Goal: Book appointment/travel/reservation

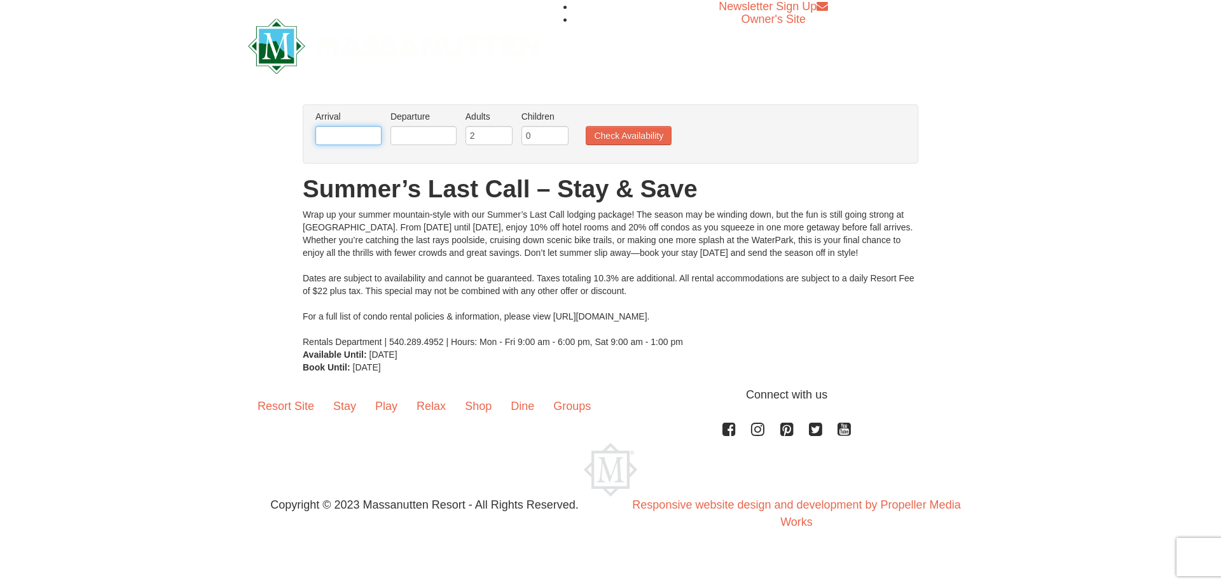
click at [359, 134] on input "text" at bounding box center [349, 135] width 66 height 19
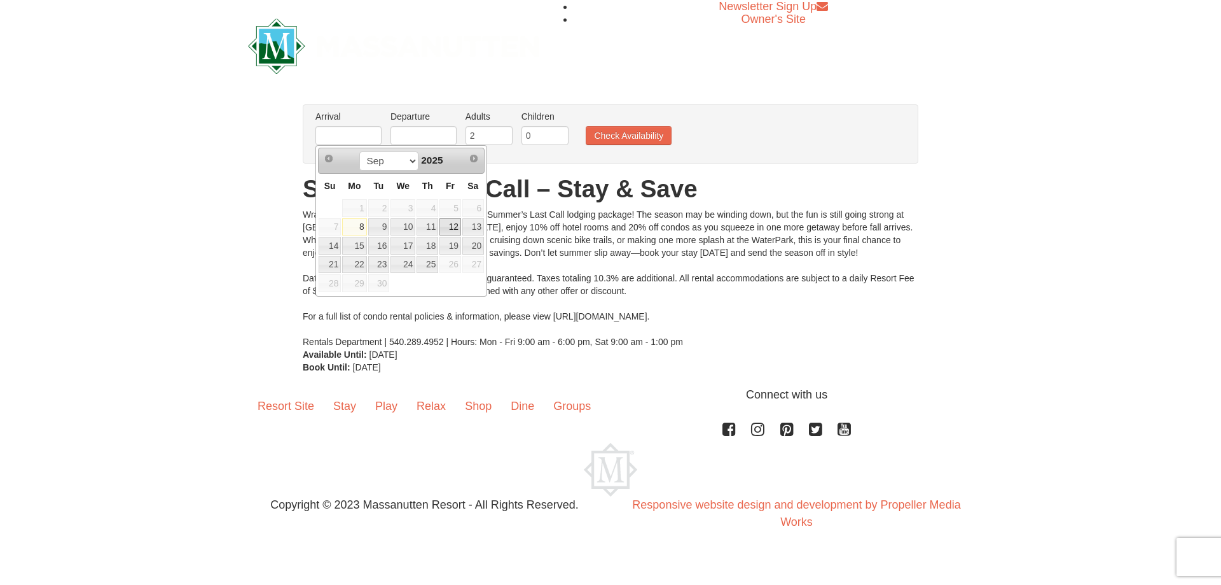
click at [450, 225] on link "12" at bounding box center [451, 227] width 22 height 18
type input "[DATE]"
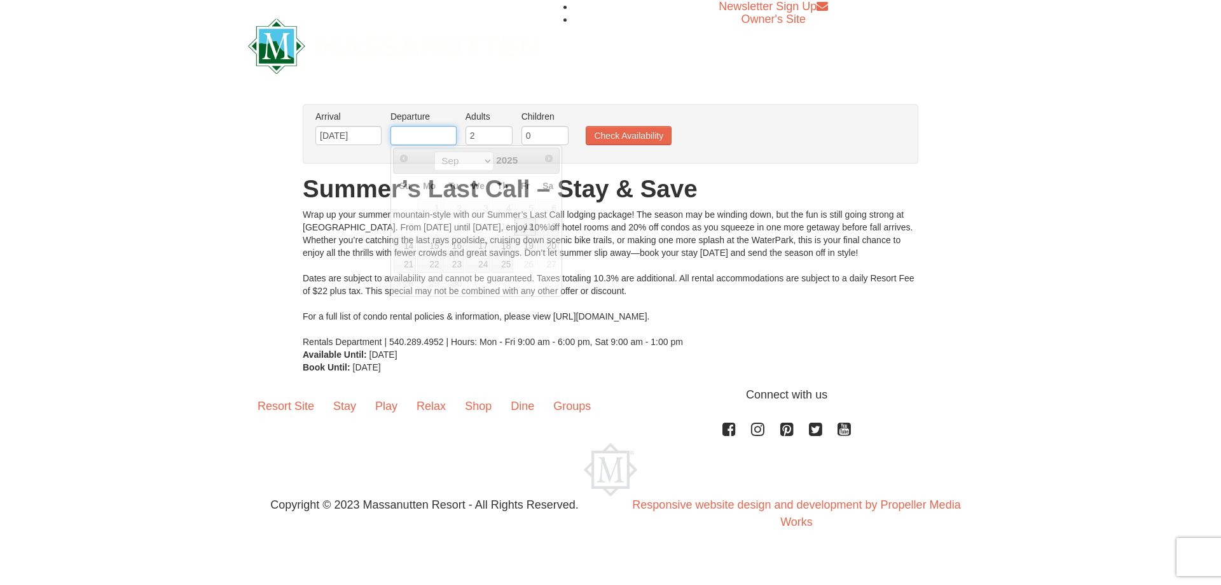
click at [424, 133] on input "text" at bounding box center [424, 135] width 66 height 19
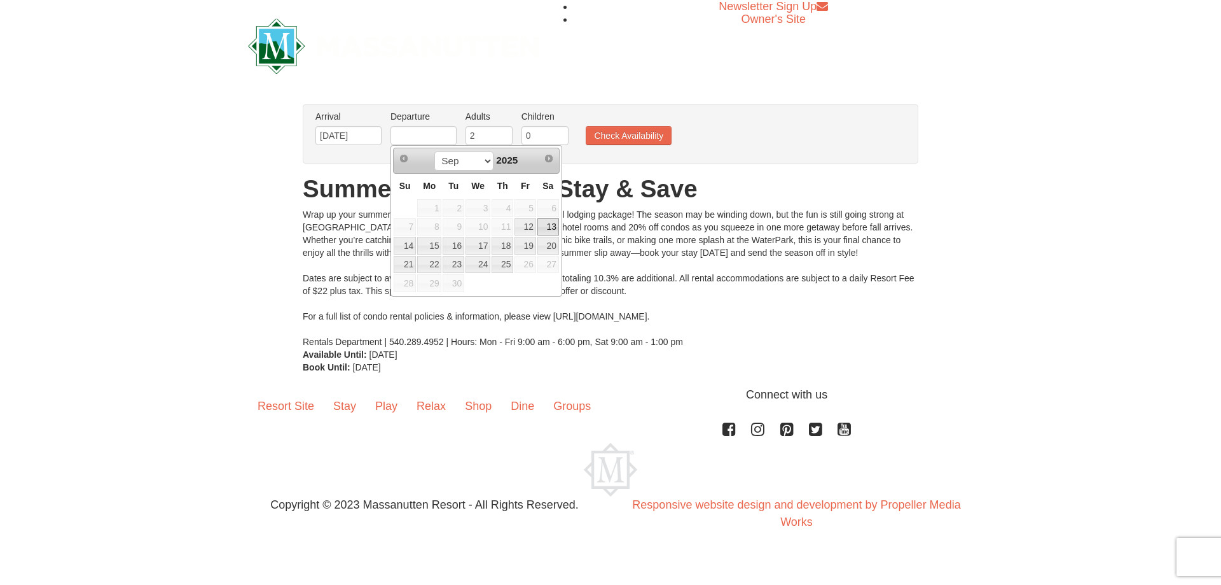
click at [553, 230] on link "13" at bounding box center [549, 227] width 22 height 18
type input "[DATE]"
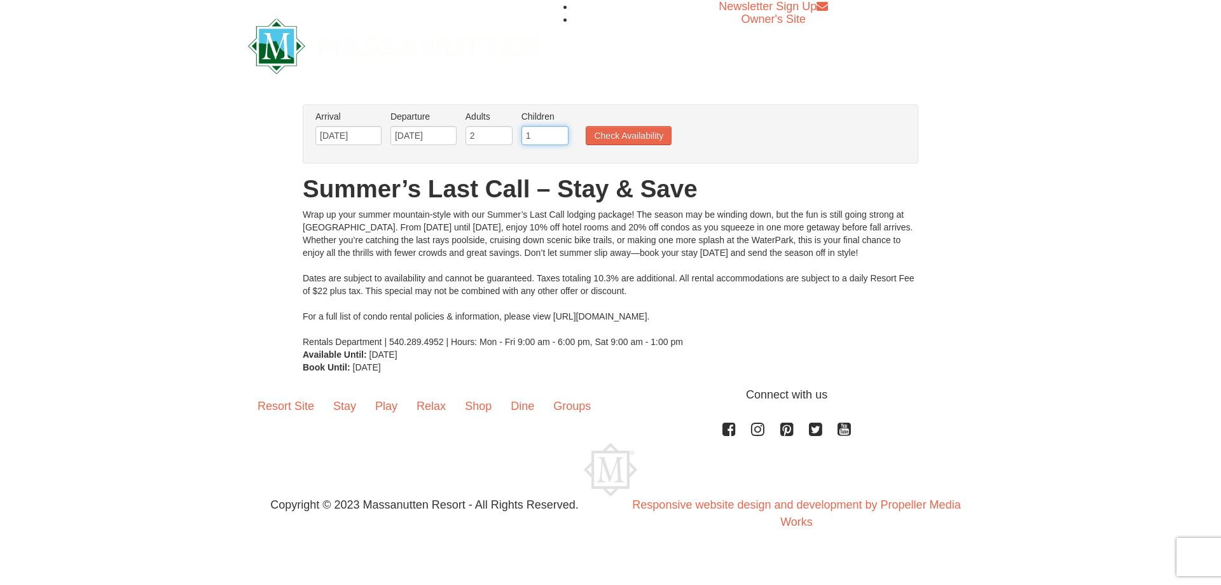
click at [562, 131] on input "1" at bounding box center [545, 135] width 47 height 19
type input "2"
click at [562, 131] on input "2" at bounding box center [545, 135] width 47 height 19
click at [608, 137] on button "Check Availability" at bounding box center [629, 135] width 86 height 19
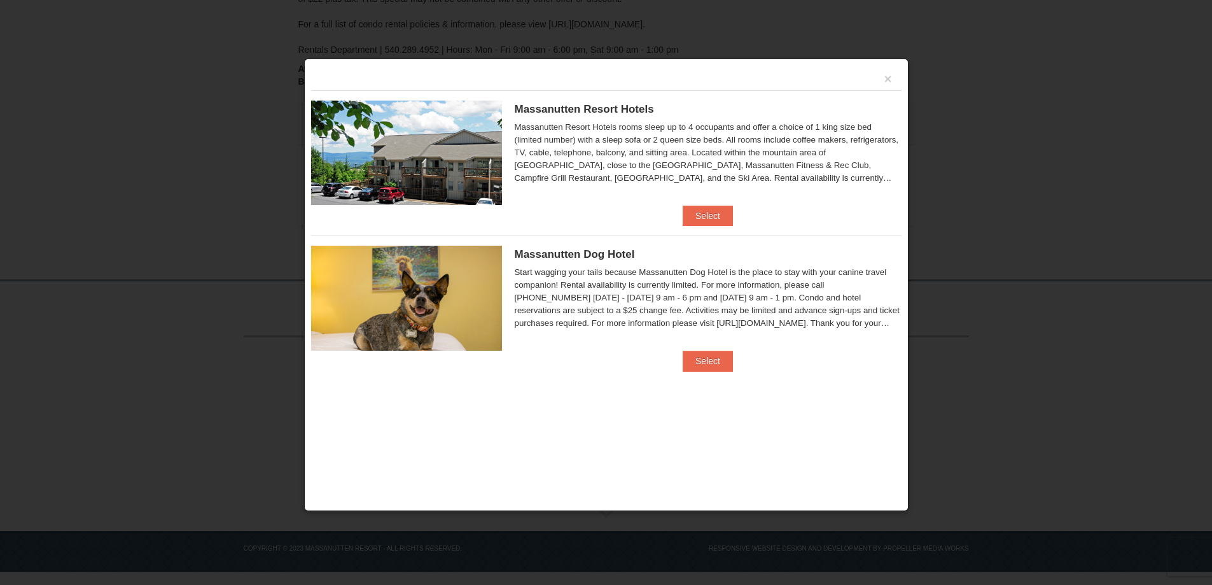
scroll to position [261, 0]
click at [888, 78] on button "×" at bounding box center [888, 79] width 8 height 13
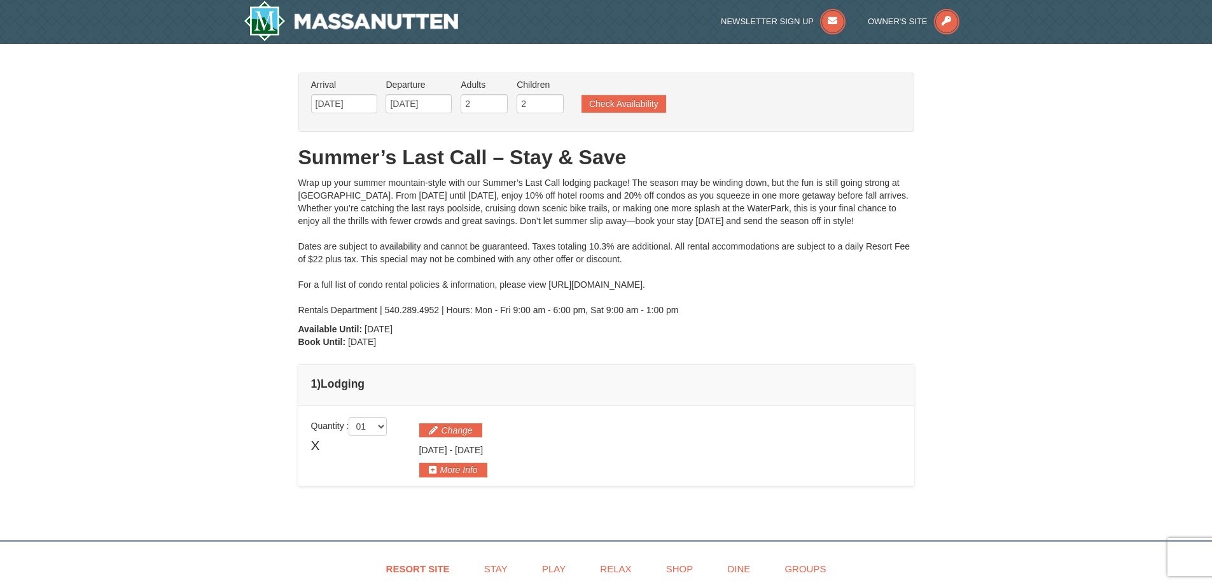
scroll to position [0, 0]
click at [607, 108] on button "Check Availability" at bounding box center [623, 104] width 85 height 18
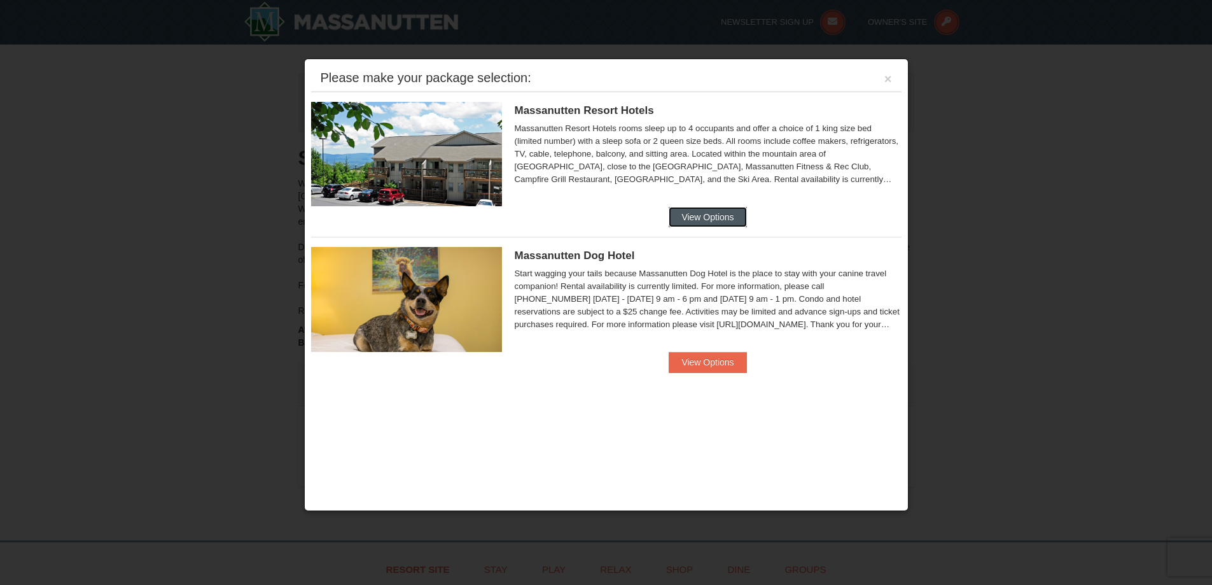
click at [732, 212] on button "View Options" at bounding box center [708, 217] width 78 height 20
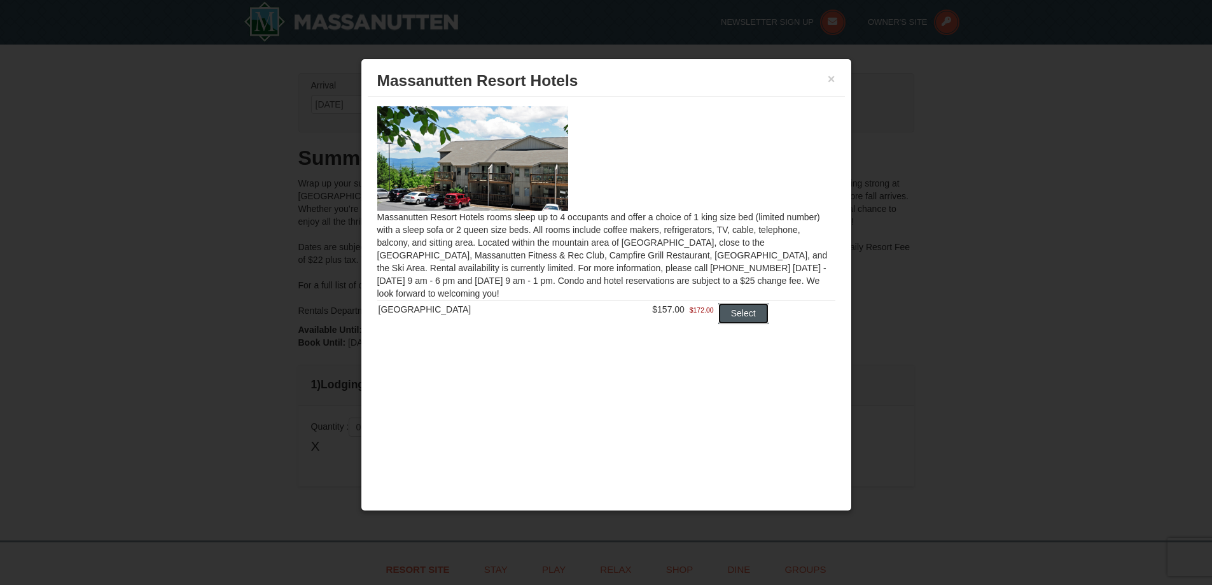
click at [725, 312] on button "Select" at bounding box center [743, 313] width 50 height 20
